Goal: Task Accomplishment & Management: Complete application form

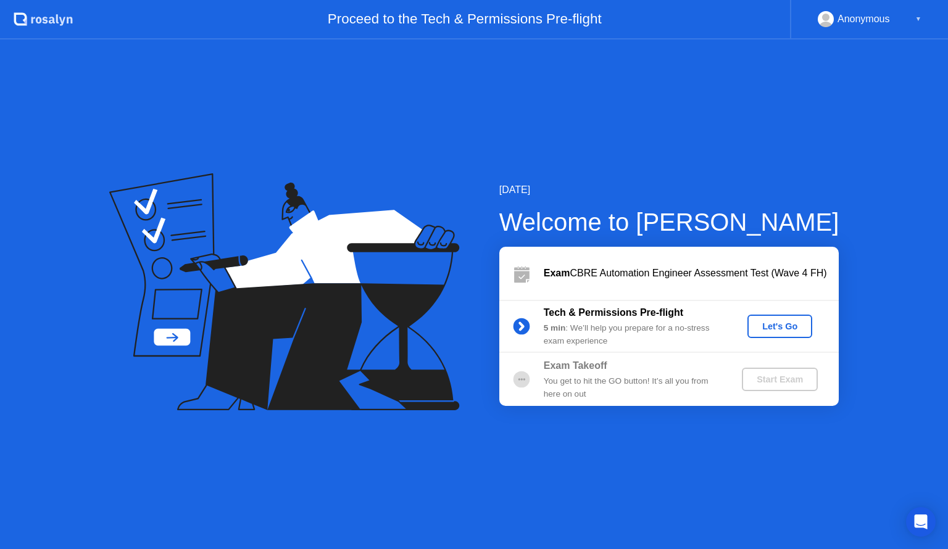
click at [669, 375] on div "You get to hit the GO button! It’s all you from here on out" at bounding box center [633, 387] width 178 height 25
click at [521, 378] on circle at bounding box center [521, 380] width 17 height 17
click at [767, 324] on div "Let's Go" at bounding box center [780, 327] width 55 height 10
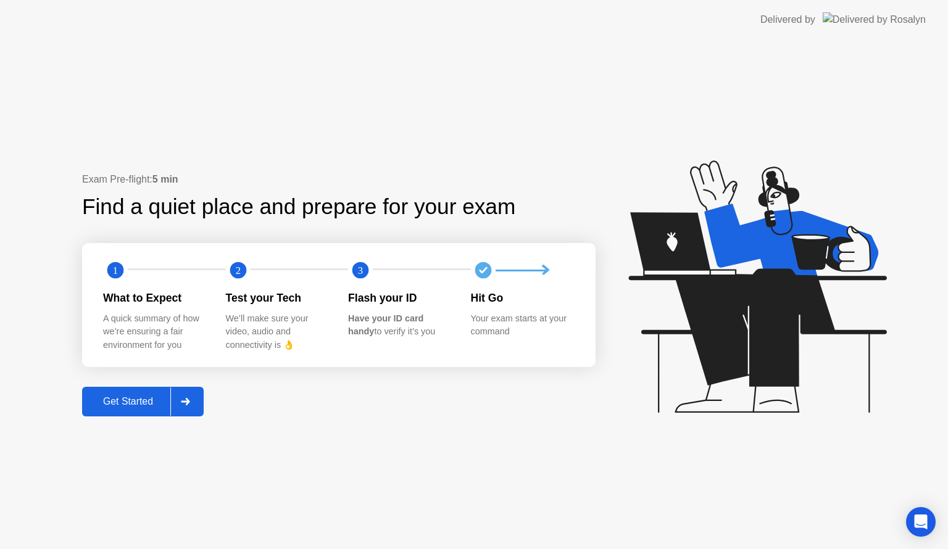
click at [140, 406] on div "Get Started" at bounding box center [128, 401] width 85 height 11
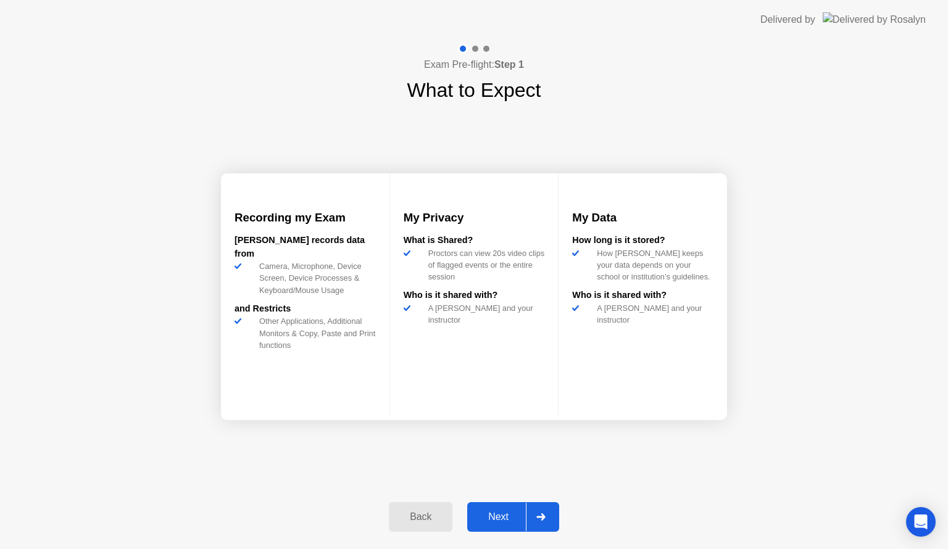
click at [501, 516] on div "Next" at bounding box center [498, 517] width 55 height 11
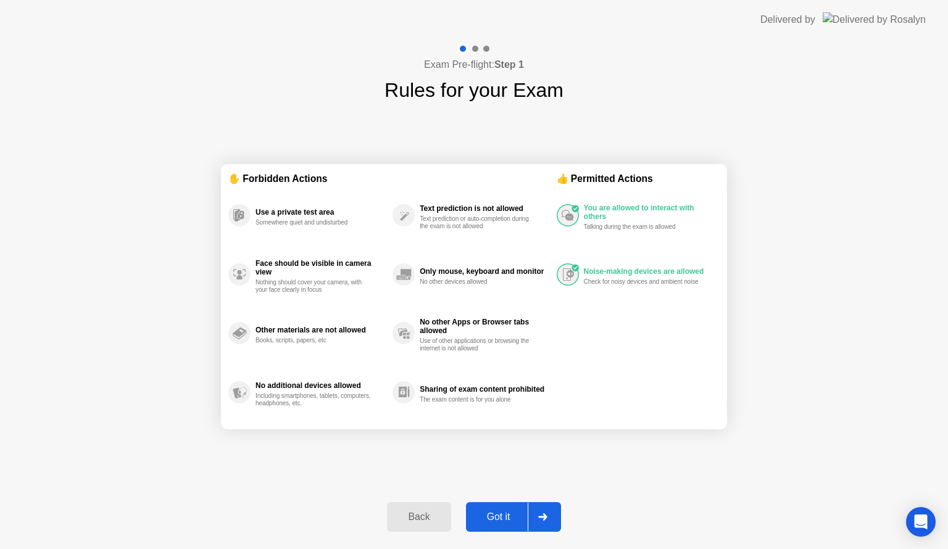
click at [501, 516] on div "Got it" at bounding box center [499, 517] width 58 height 11
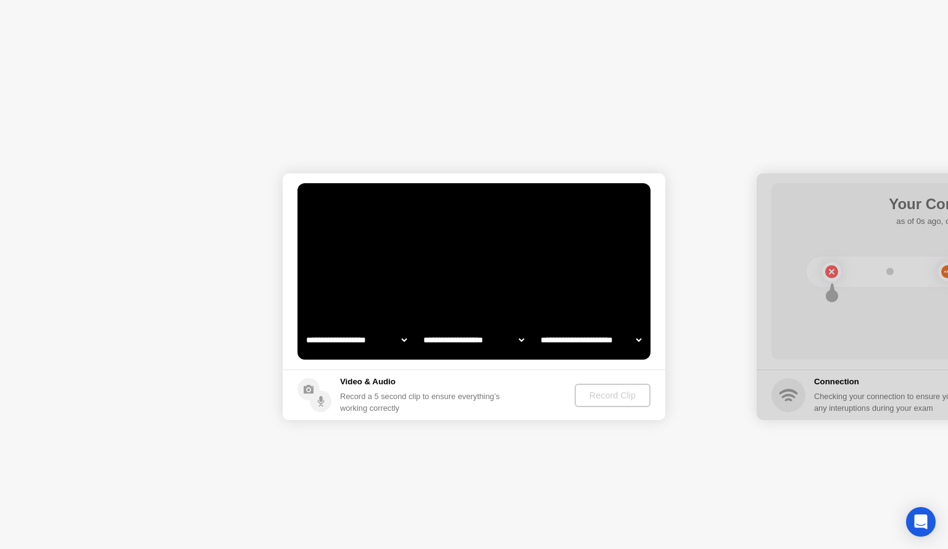
select select "**********"
select select "*******"
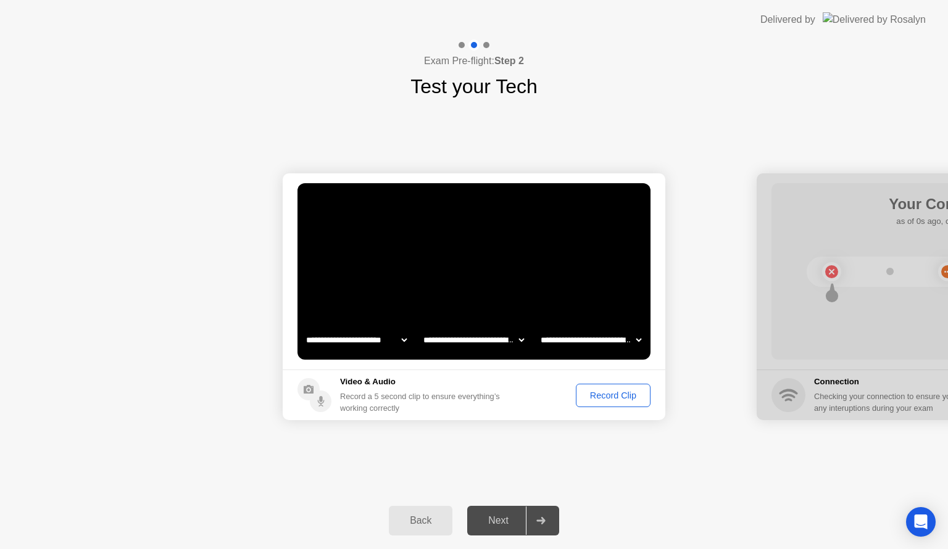
click at [588, 398] on div "Record Clip" at bounding box center [613, 396] width 66 height 10
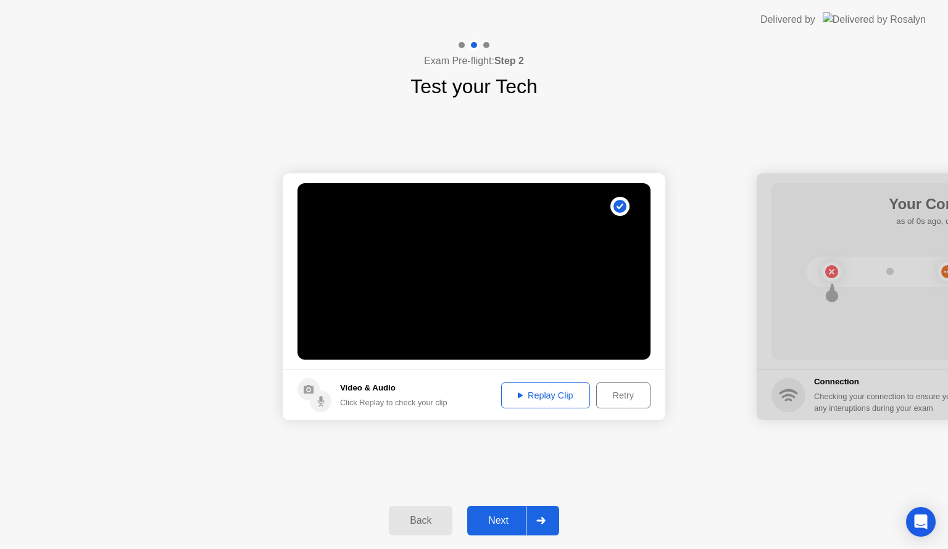
click at [498, 520] on div "Next" at bounding box center [498, 521] width 55 height 11
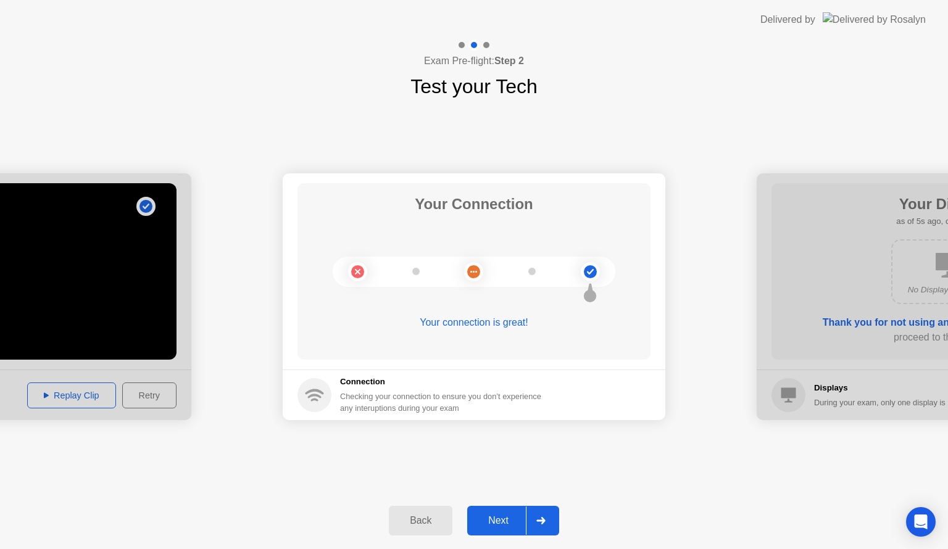
click at [495, 516] on div "Next" at bounding box center [498, 521] width 55 height 11
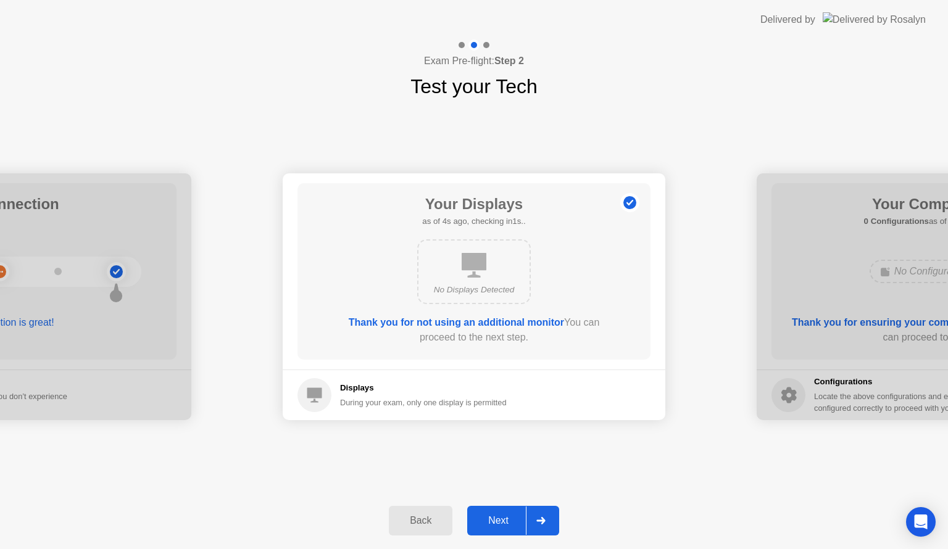
click at [495, 516] on div "Next" at bounding box center [498, 521] width 55 height 11
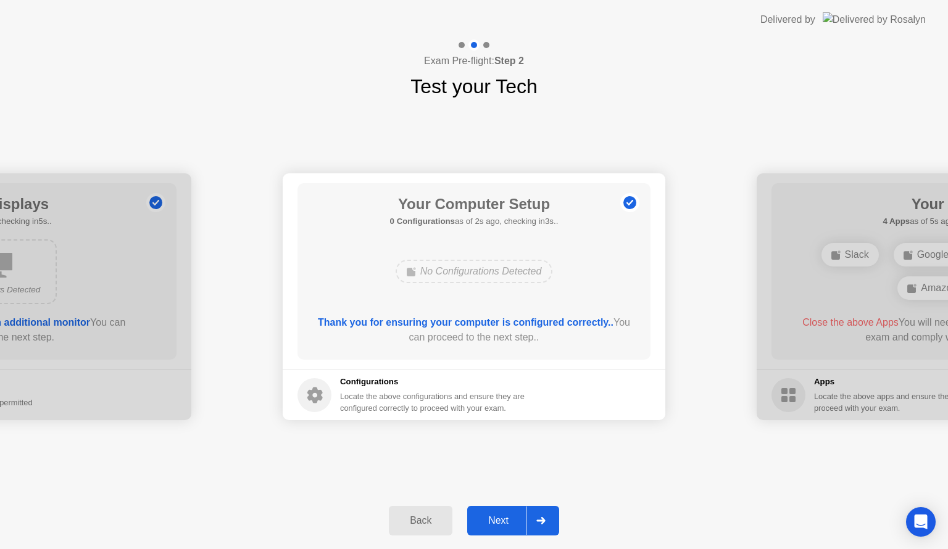
click at [495, 516] on div "Next" at bounding box center [498, 521] width 55 height 11
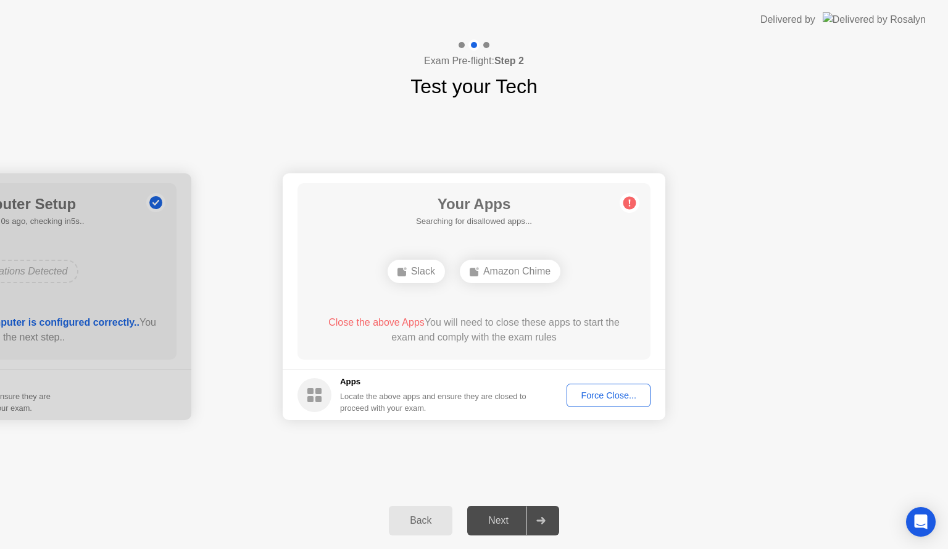
click at [619, 395] on div "Force Close..." at bounding box center [608, 396] width 75 height 10
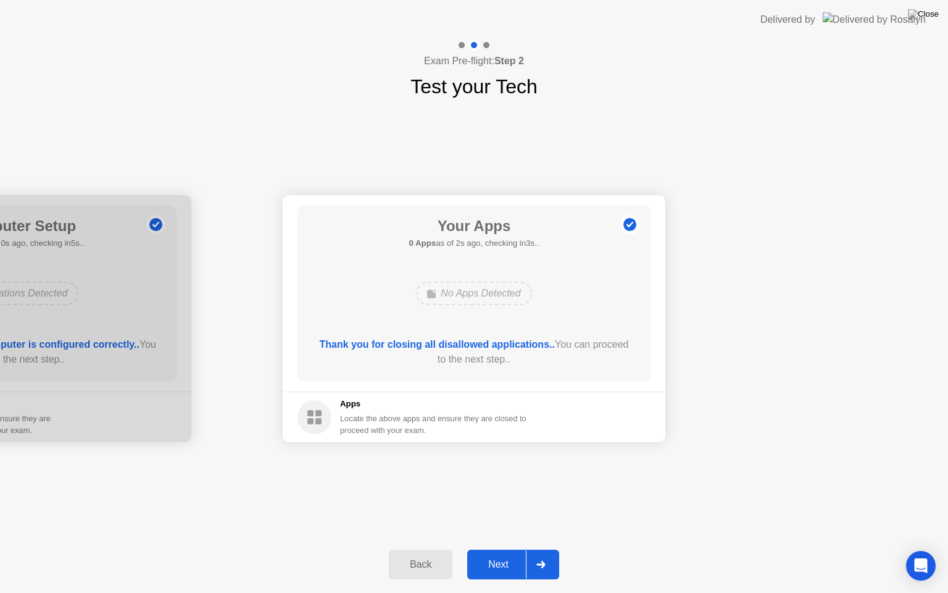
click at [498, 549] on div "Next" at bounding box center [498, 564] width 55 height 11
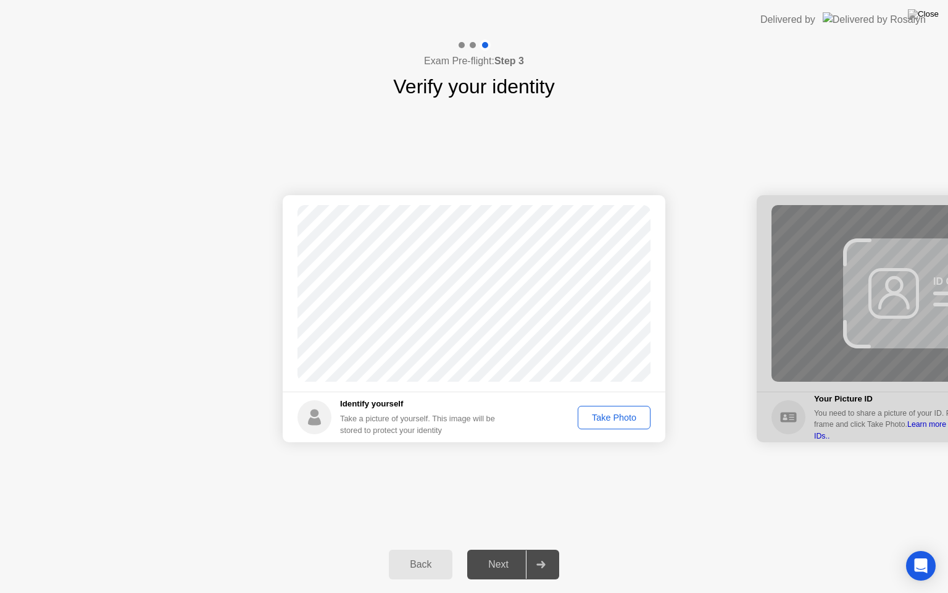
click at [600, 417] on div "Take Photo" at bounding box center [614, 417] width 64 height 10
click at [490, 549] on div "Next" at bounding box center [498, 564] width 55 height 11
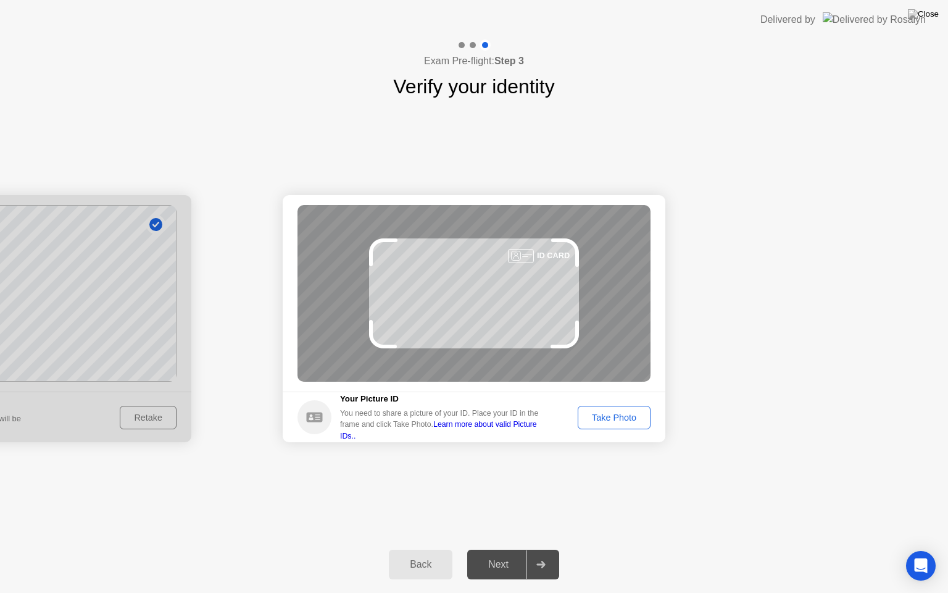
click at [598, 426] on button "Take Photo" at bounding box center [614, 417] width 73 height 23
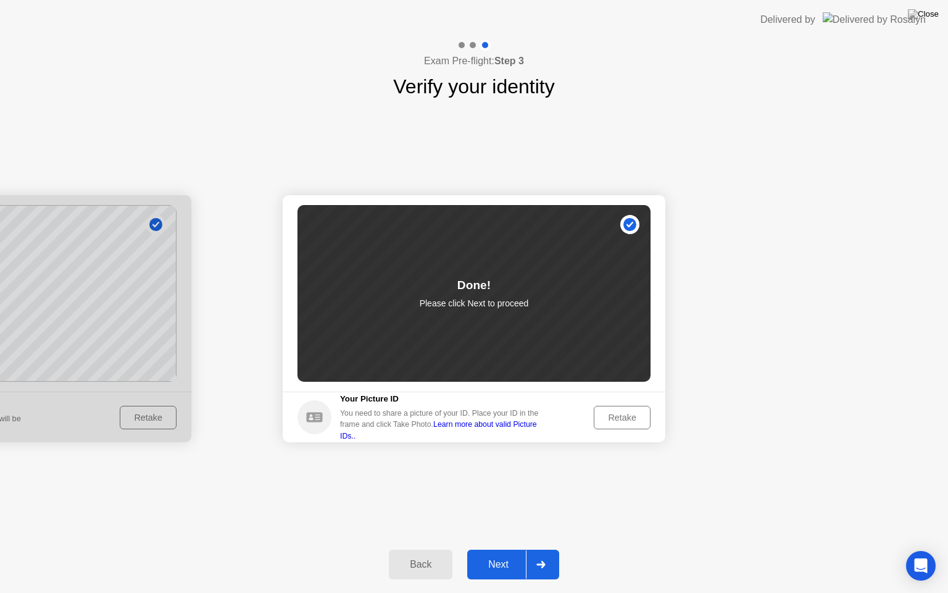
click at [507, 549] on div "Next" at bounding box center [498, 564] width 55 height 11
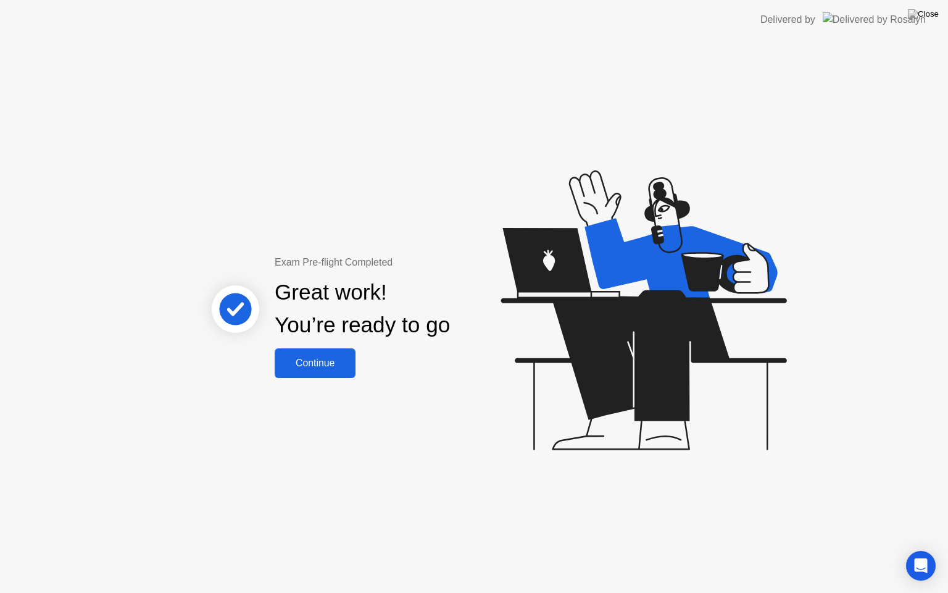
click at [343, 349] on button "Continue" at bounding box center [315, 363] width 81 height 30
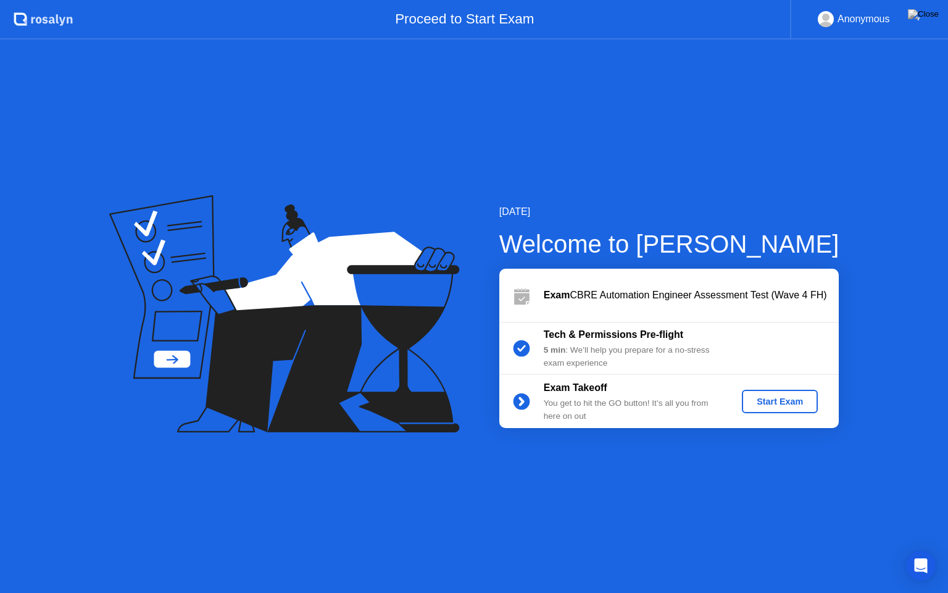
click at [798, 396] on div "Start Exam" at bounding box center [780, 401] width 66 height 10
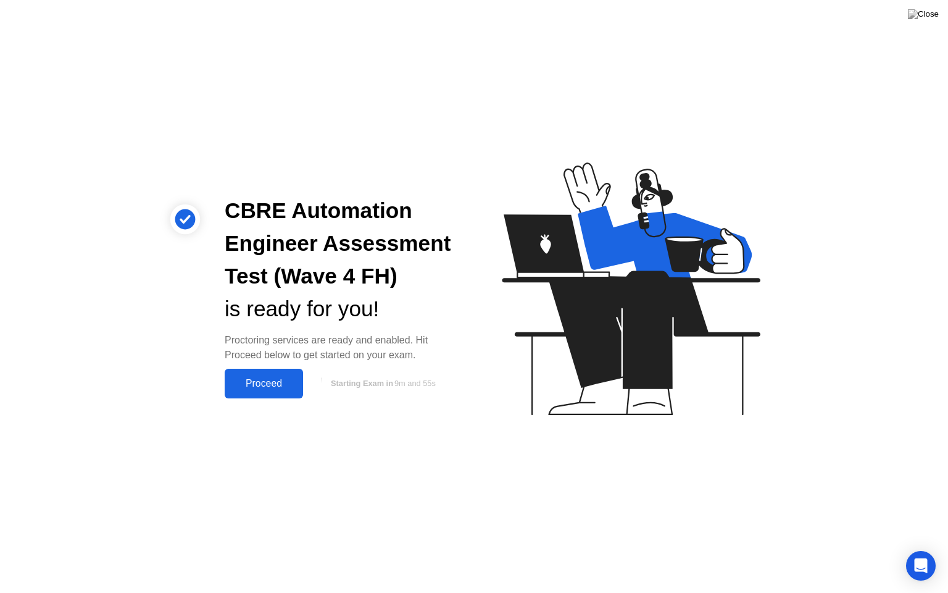
click at [283, 382] on div "Proceed" at bounding box center [263, 383] width 71 height 11
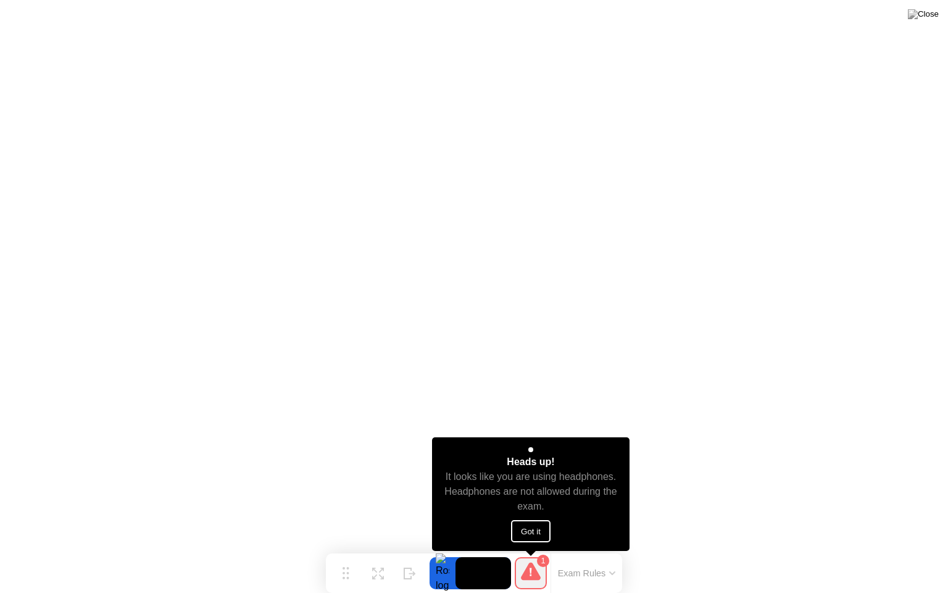
click at [533, 528] on button "Got it" at bounding box center [531, 531] width 40 height 22
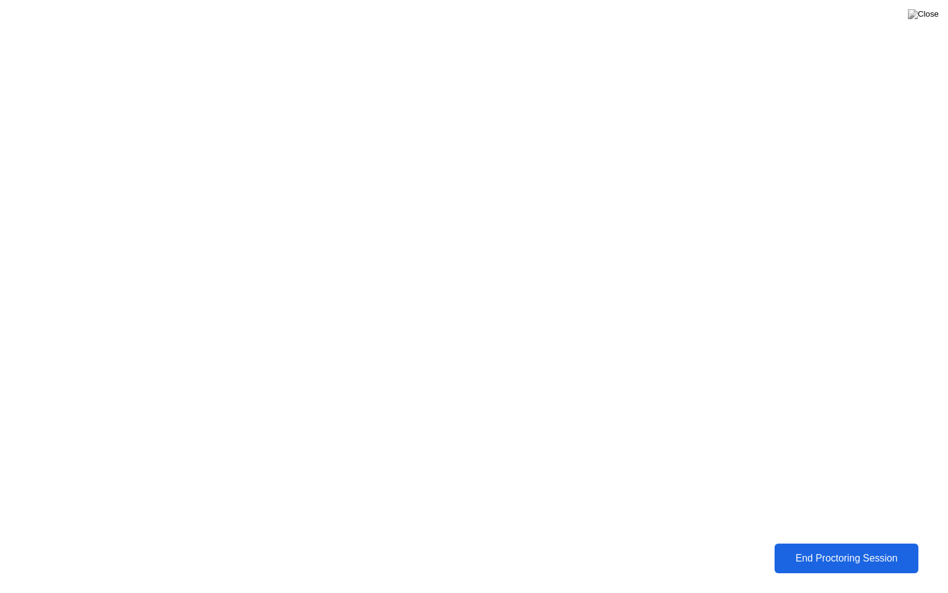
click at [827, 549] on div "End Proctoring Session" at bounding box center [847, 558] width 136 height 11
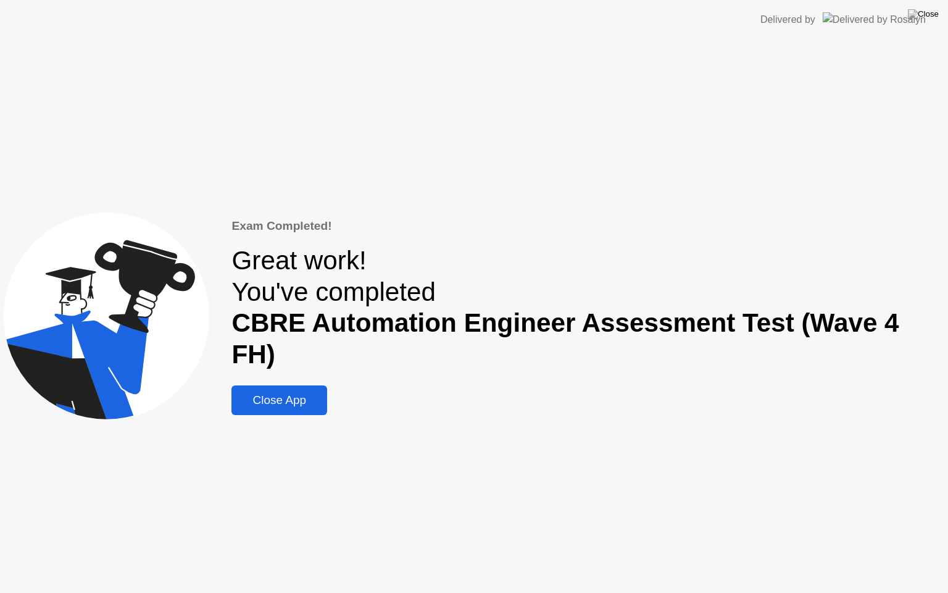
click at [311, 393] on div "Close App" at bounding box center [279, 400] width 88 height 14
